Goal: Use online tool/utility: Utilize a website feature to perform a specific function

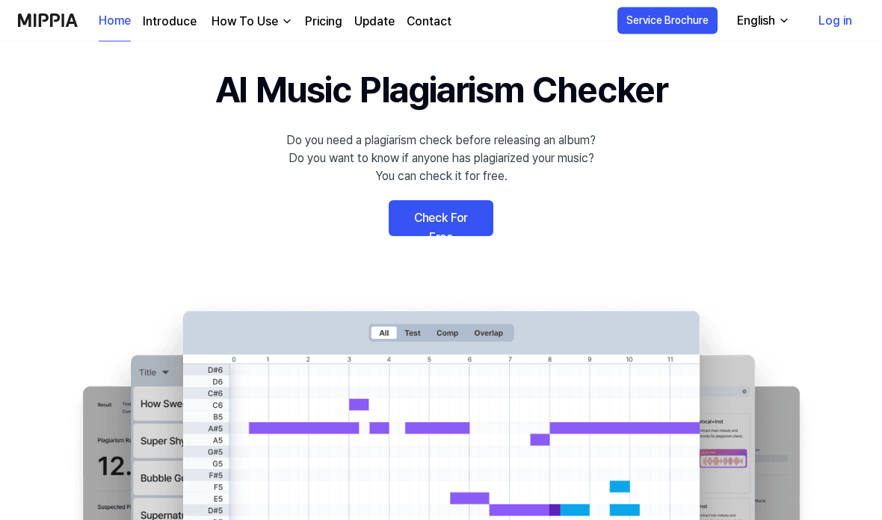
scroll to position [39, 0]
click at [278, 28] on div "How To Use" at bounding box center [245, 22] width 73 height 18
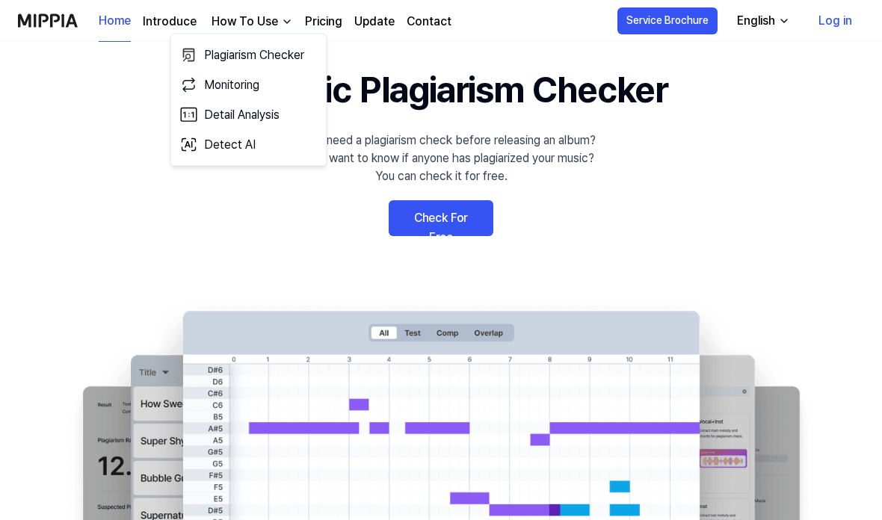
click at [258, 64] on link "Plagiarism Checker" at bounding box center [249, 55] width 144 height 30
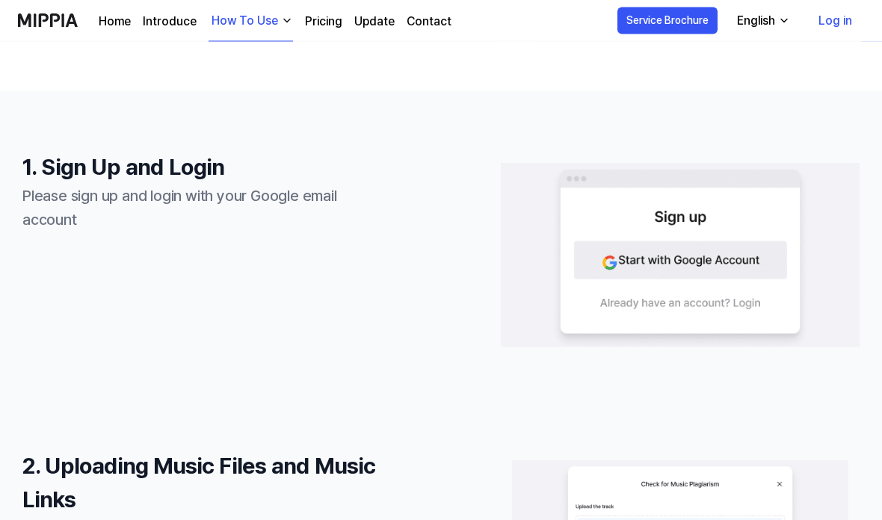
scroll to position [371, 0]
click at [680, 262] on img at bounding box center [680, 254] width 359 height 187
click at [640, 256] on img at bounding box center [680, 254] width 359 height 187
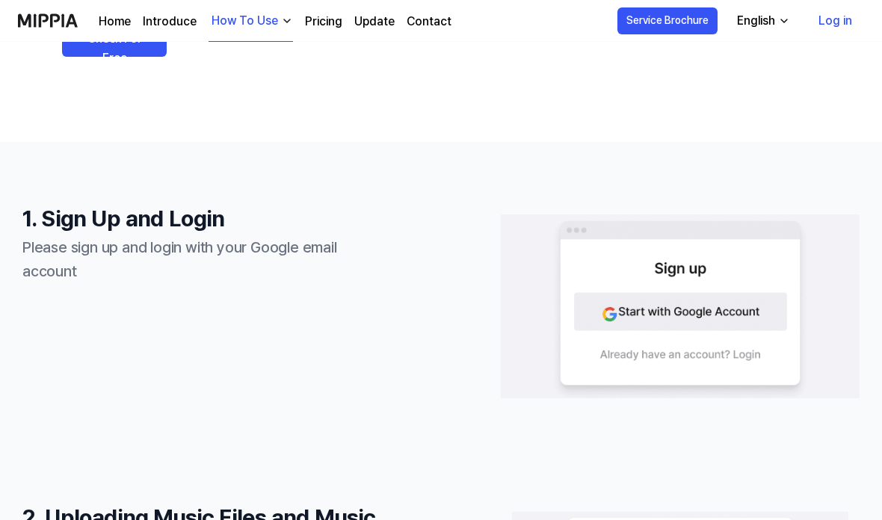
scroll to position [318, 0]
click at [831, 24] on link "Log in" at bounding box center [836, 21] width 58 height 42
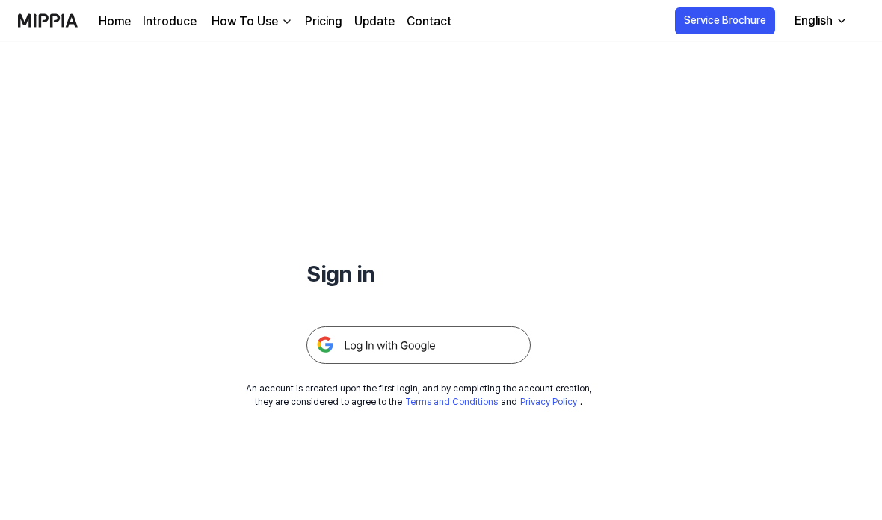
click at [425, 354] on img at bounding box center [419, 345] width 224 height 37
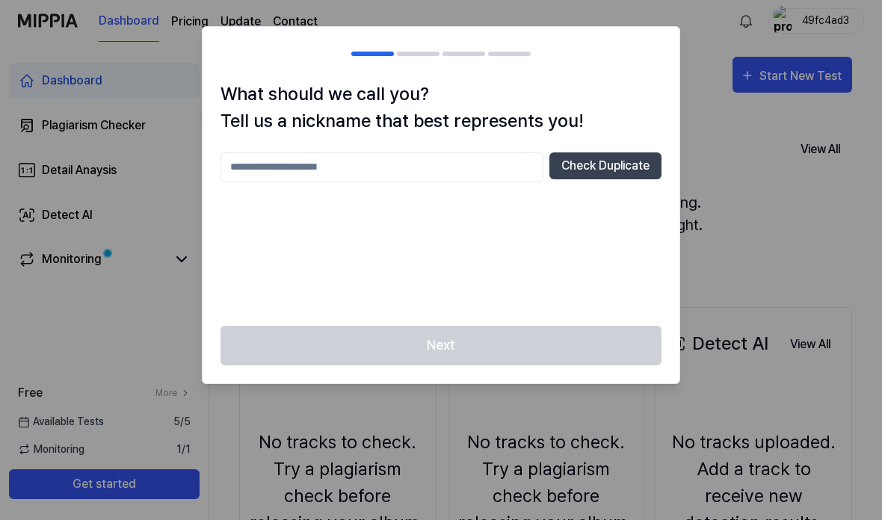
click at [392, 176] on input "text" at bounding box center [382, 168] width 323 height 30
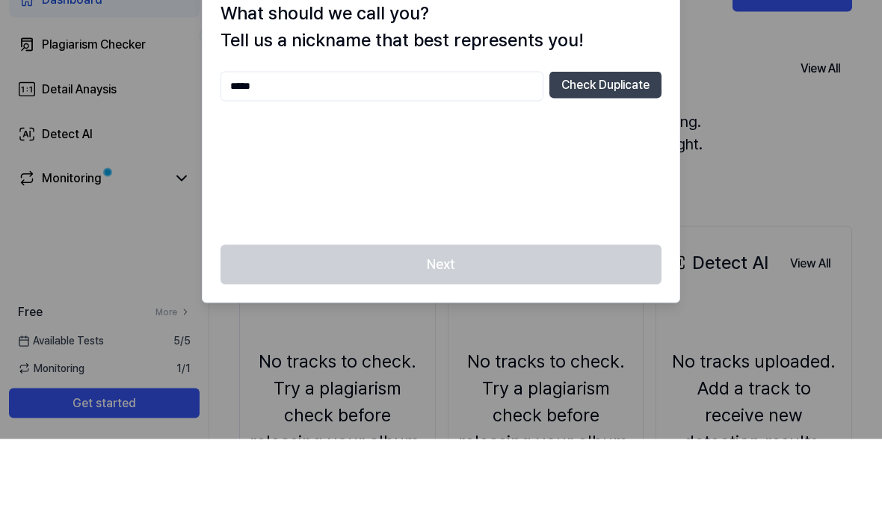
type input "*****"
click at [611, 153] on button "Check Duplicate" at bounding box center [605, 166] width 112 height 27
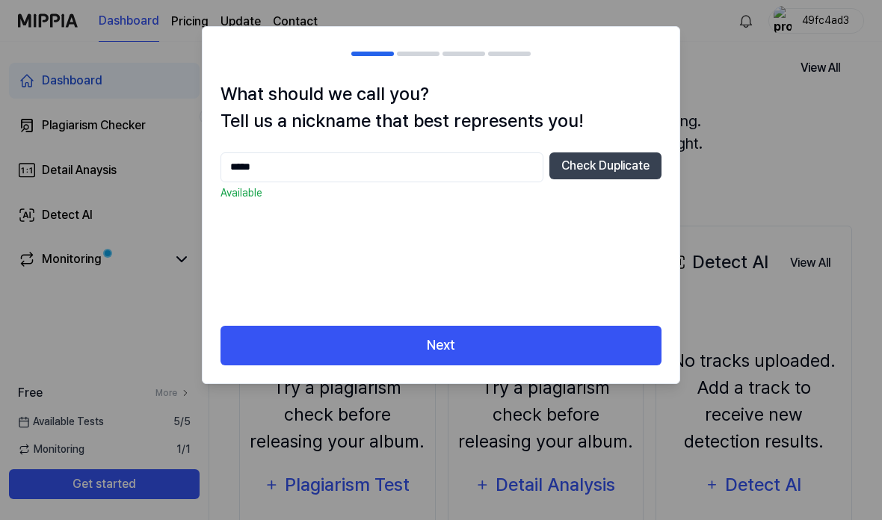
click at [461, 348] on button "Next" at bounding box center [441, 346] width 441 height 40
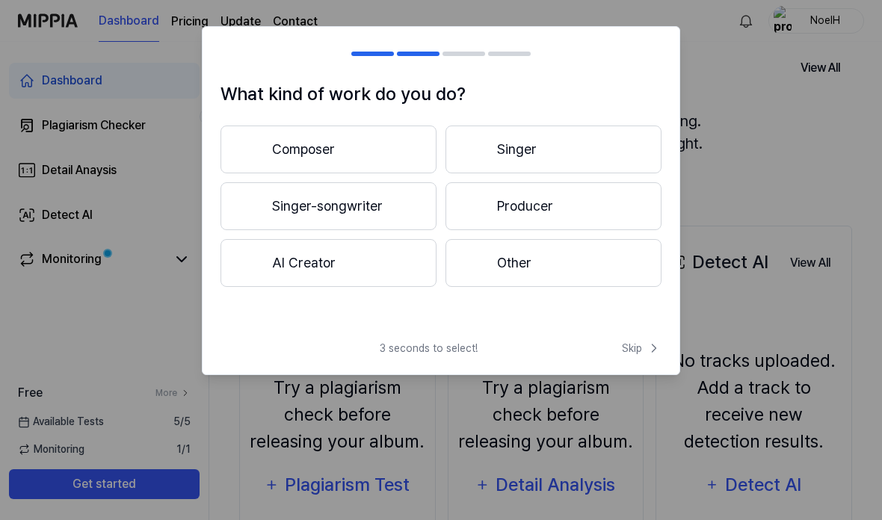
click at [354, 216] on button "Singer-songwriter" at bounding box center [329, 206] width 216 height 48
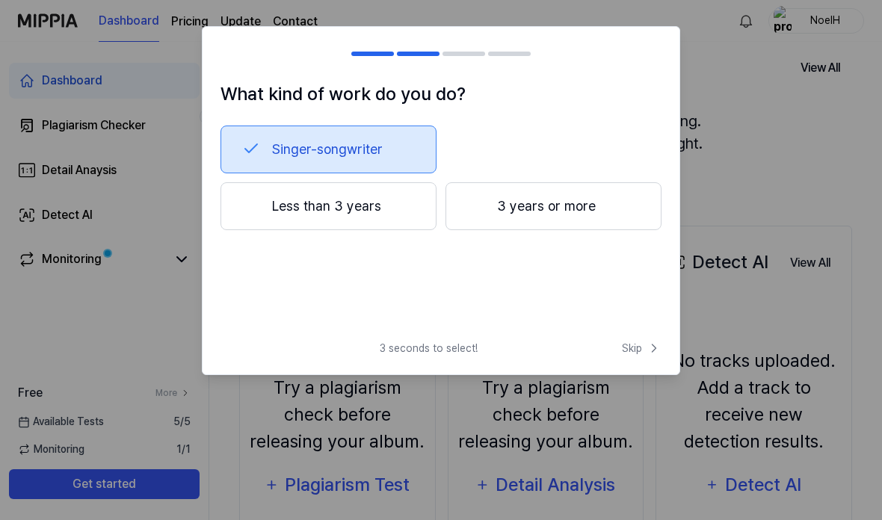
click at [549, 205] on button "3 years or more" at bounding box center [554, 206] width 216 height 48
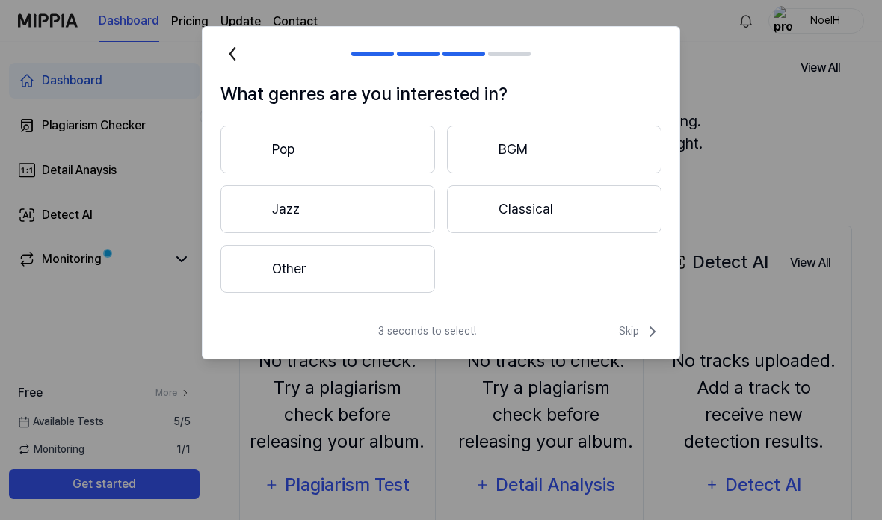
click at [331, 268] on button "Other" at bounding box center [328, 269] width 215 height 48
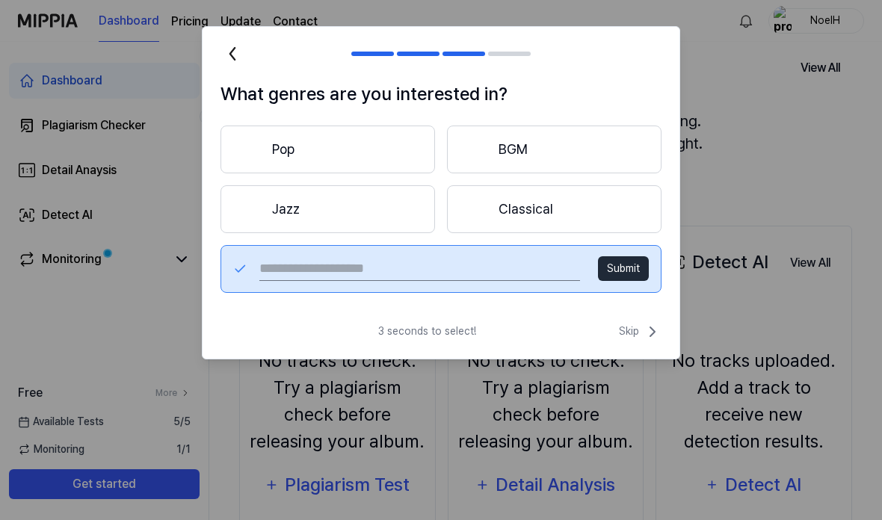
click at [624, 271] on button "Submit" at bounding box center [623, 268] width 51 height 25
click at [625, 275] on button "Submit" at bounding box center [623, 268] width 51 height 25
click at [620, 271] on button "Submit" at bounding box center [623, 268] width 51 height 25
click at [620, 266] on button "Submit" at bounding box center [623, 268] width 51 height 25
click at [636, 331] on span "Skip" at bounding box center [640, 332] width 43 height 18
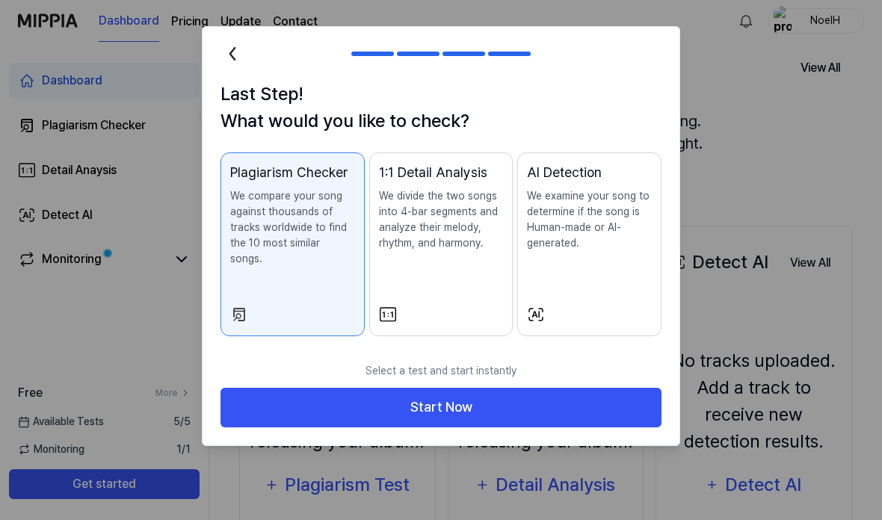
click at [475, 399] on button "Start Now" at bounding box center [441, 408] width 441 height 40
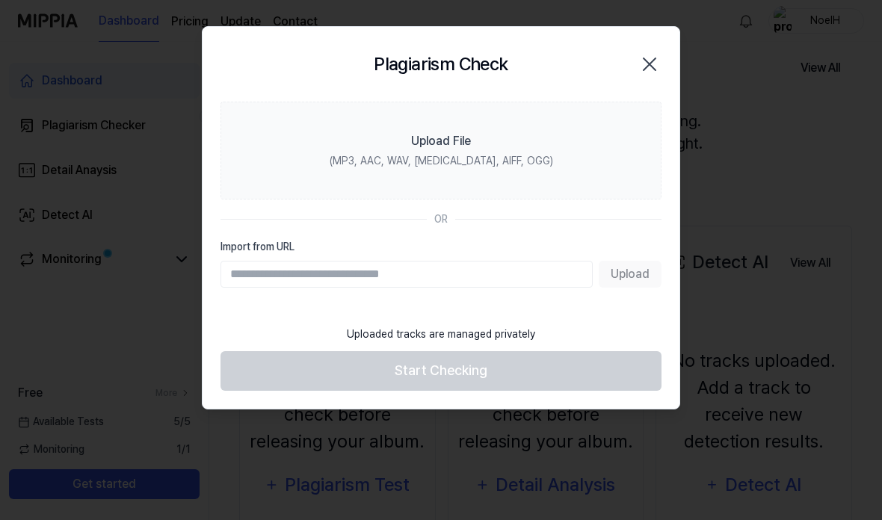
click at [461, 153] on label "Upload File (MP3, AAC, WAV, [MEDICAL_DATA], AIFF, OGG)" at bounding box center [441, 151] width 441 height 98
click at [0, 0] on input "Upload File (MP3, AAC, WAV, [MEDICAL_DATA], AIFF, OGG)" at bounding box center [0, 0] width 0 height 0
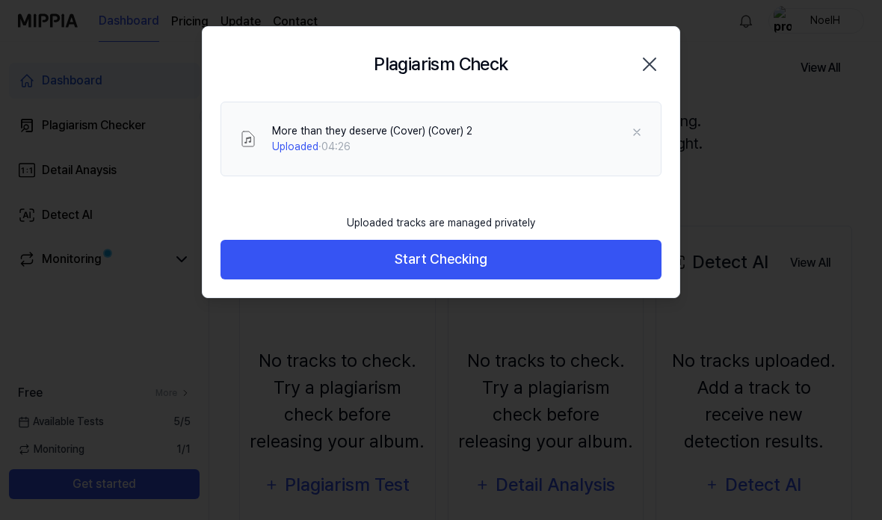
click at [449, 265] on button "Start Checking" at bounding box center [441, 260] width 441 height 40
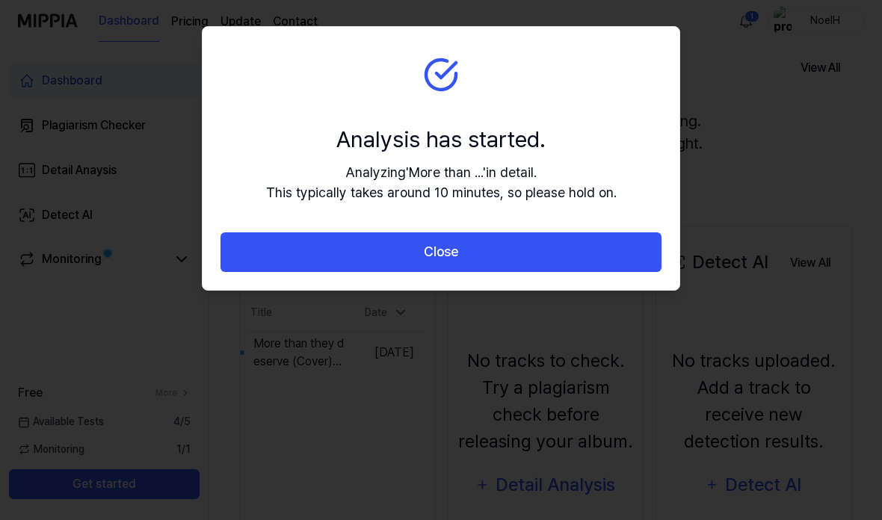
click at [489, 260] on button "Close" at bounding box center [441, 252] width 441 height 40
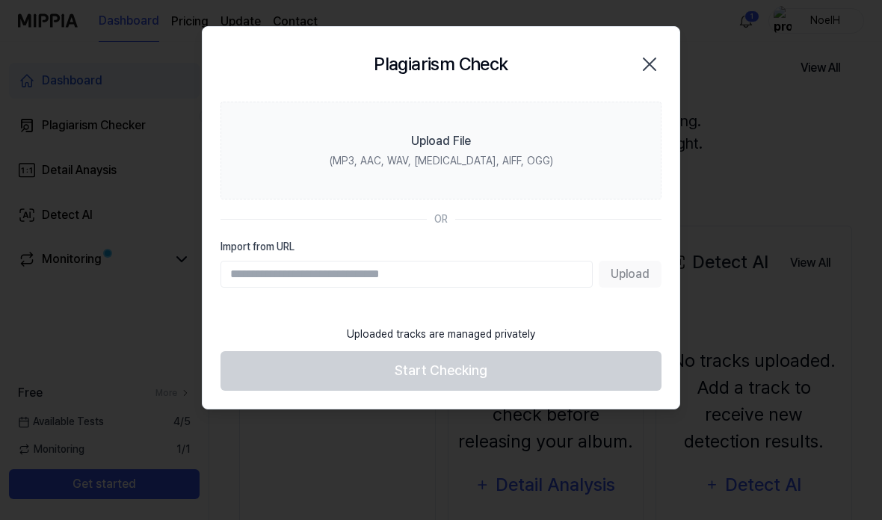
scroll to position [225, 0]
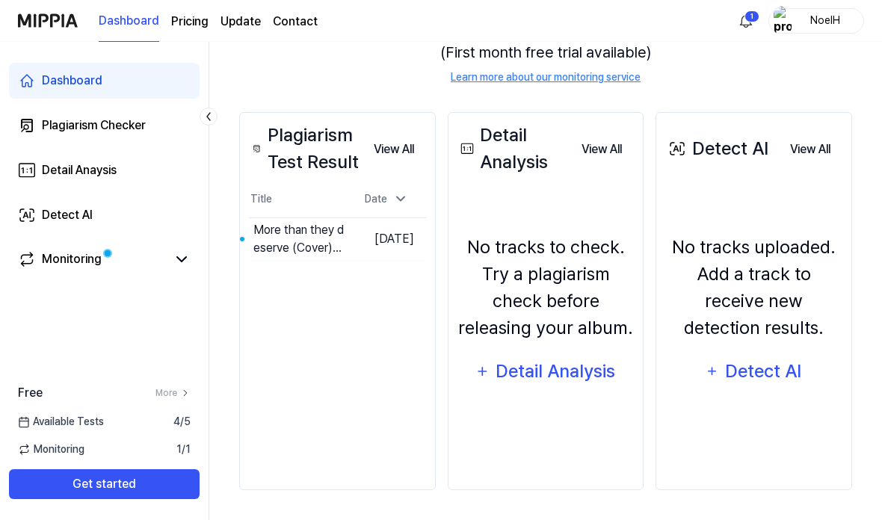
click at [0, 0] on button "Go to Results" at bounding box center [0, 0] width 0 height 0
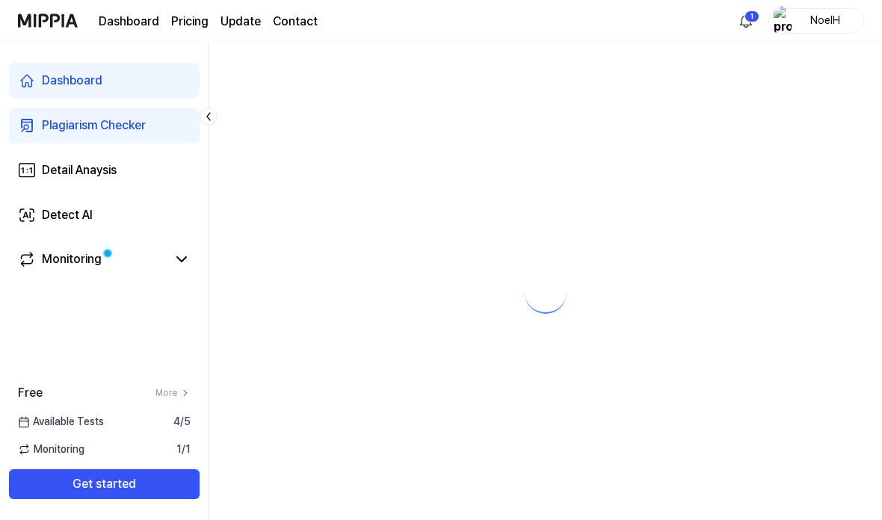
scroll to position [60, 0]
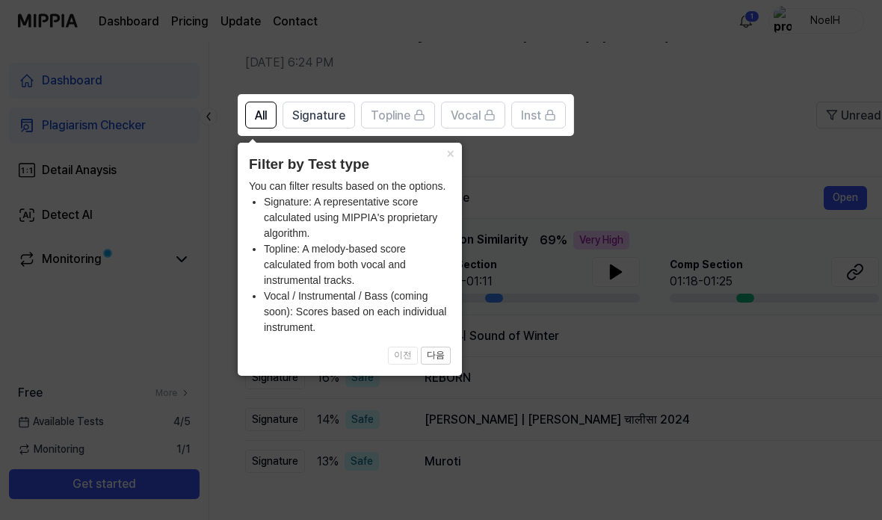
click at [602, 185] on icon at bounding box center [441, 260] width 882 height 520
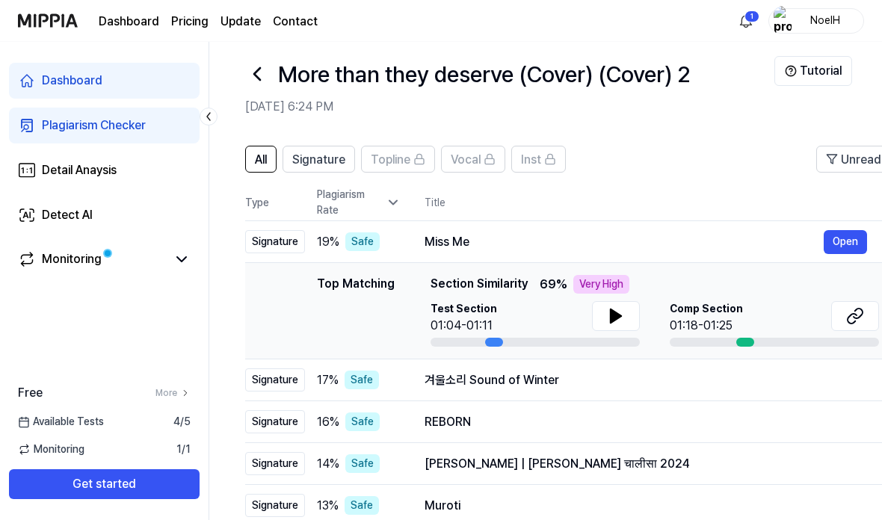
scroll to position [0, 0]
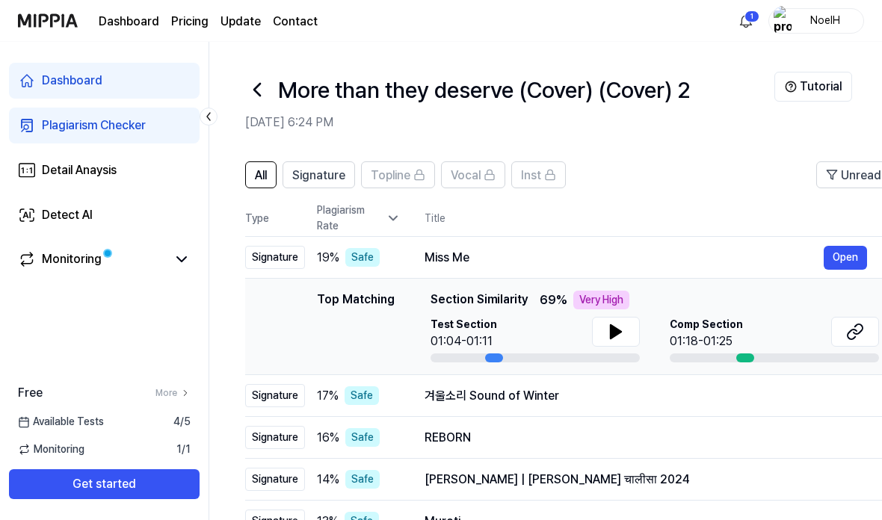
click at [71, 219] on div "Detect AI" at bounding box center [67, 215] width 51 height 18
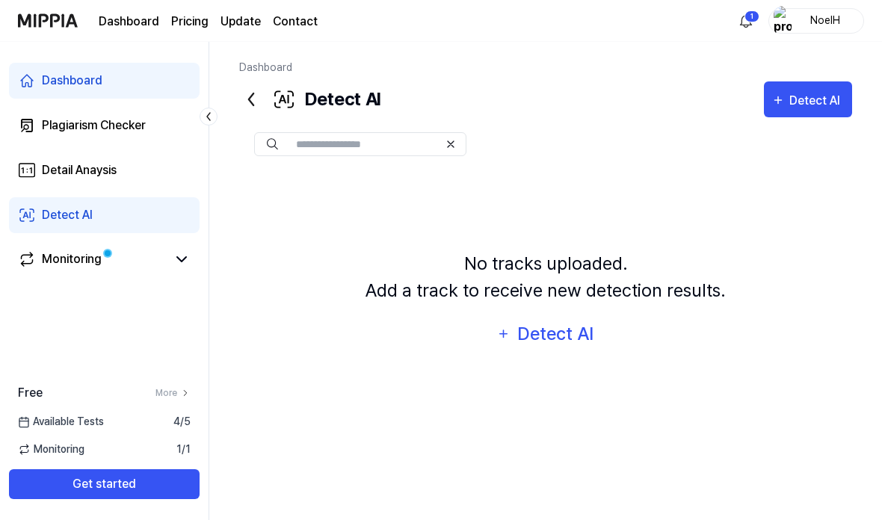
click at [554, 348] on div "Detect AI" at bounding box center [555, 334] width 80 height 28
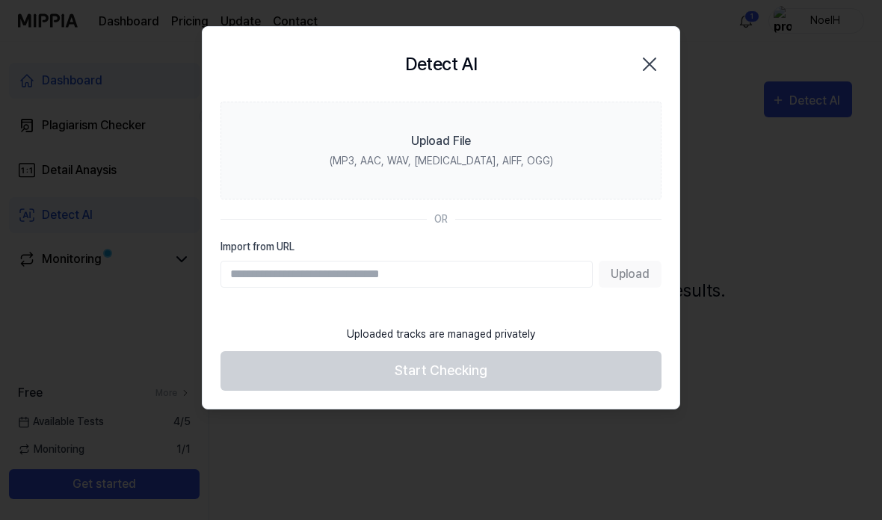
click at [462, 153] on label "Upload File (MP3, AAC, WAV, [MEDICAL_DATA], AIFF, OGG)" at bounding box center [441, 151] width 441 height 98
click at [0, 0] on input "Upload File (MP3, AAC, WAV, [MEDICAL_DATA], AIFF, OGG)" at bounding box center [0, 0] width 0 height 0
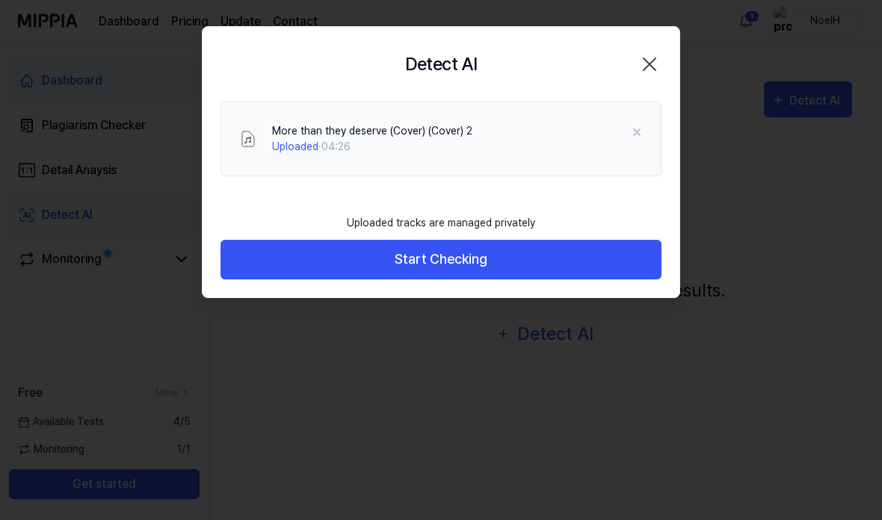
click at [486, 266] on button "Start Checking" at bounding box center [441, 260] width 441 height 40
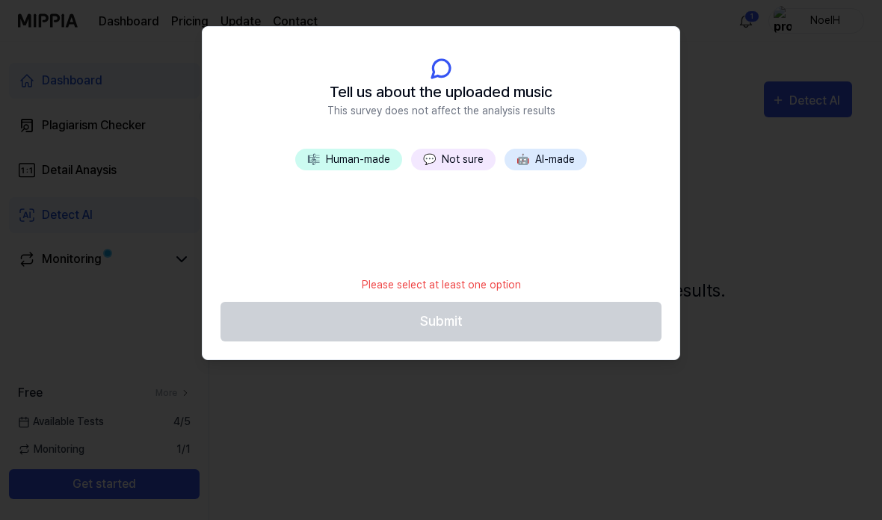
click at [463, 162] on button "💬 Not sure" at bounding box center [453, 160] width 84 height 22
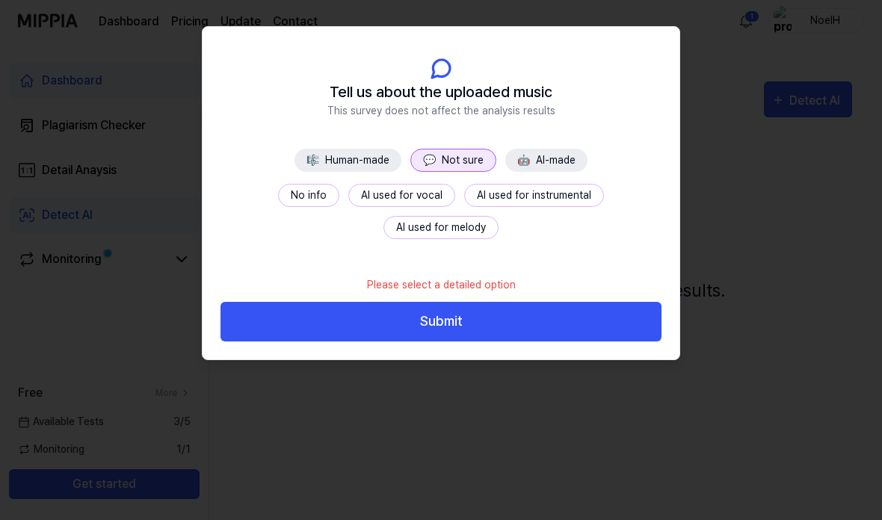
click at [477, 201] on button "AI used for instrumental" at bounding box center [534, 195] width 140 height 23
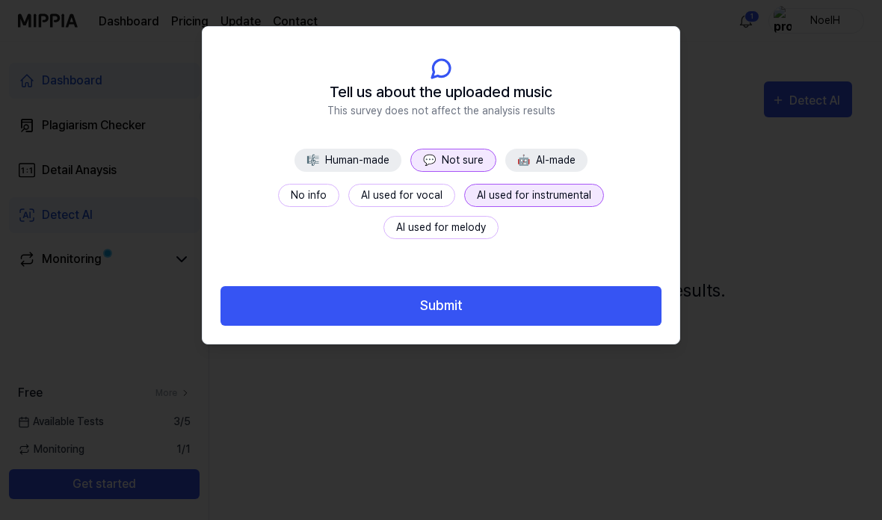
click at [450, 314] on button "Submit" at bounding box center [441, 306] width 441 height 40
